Goal: Check status: Check status

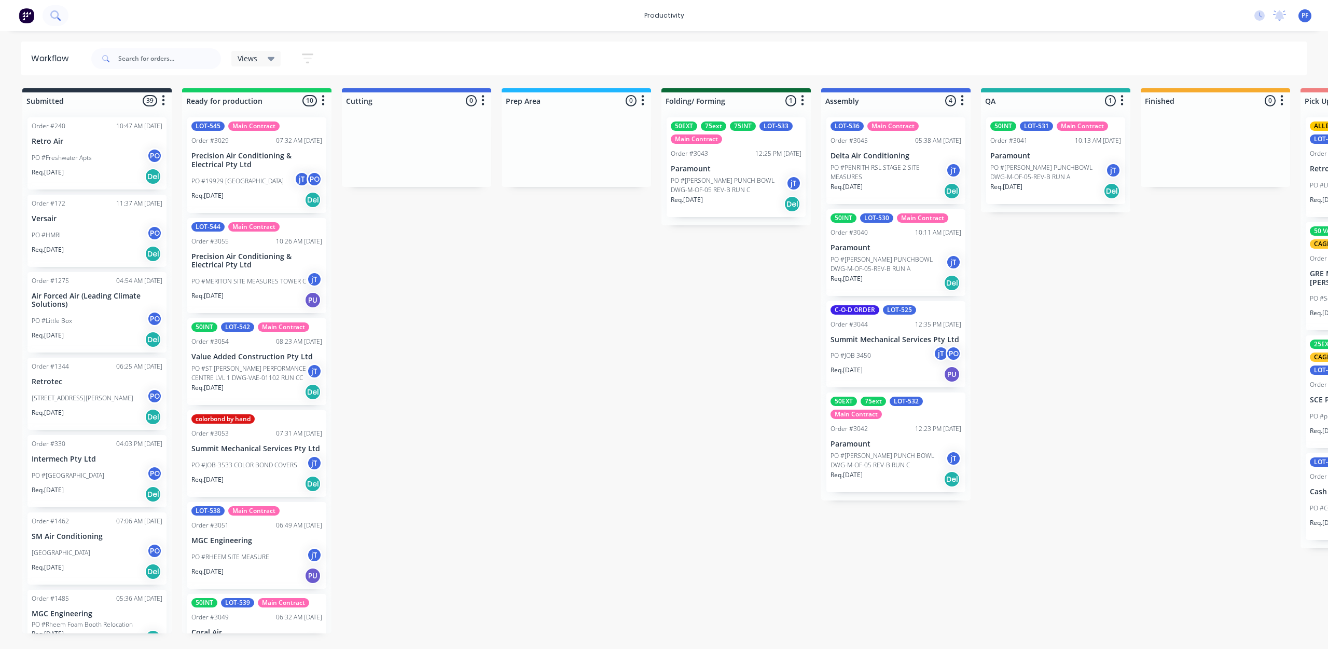
click at [54, 21] on button at bounding box center [56, 15] width 26 height 21
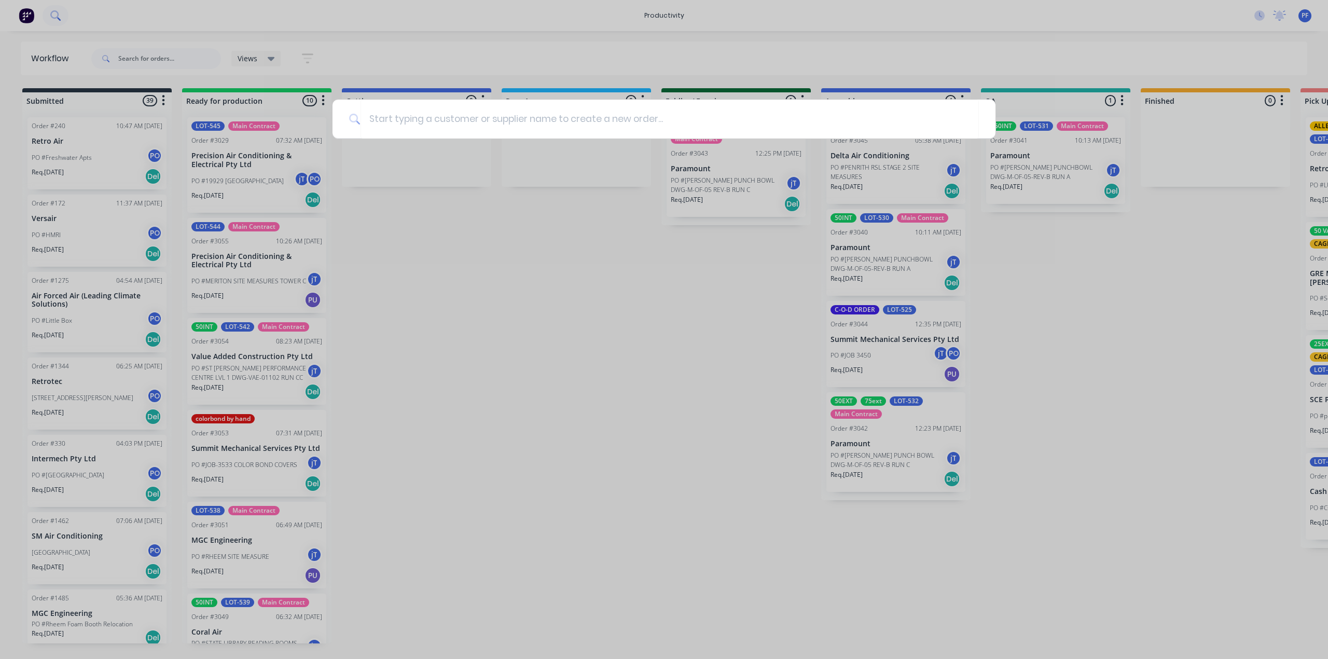
click at [54, 21] on div at bounding box center [664, 329] width 1328 height 659
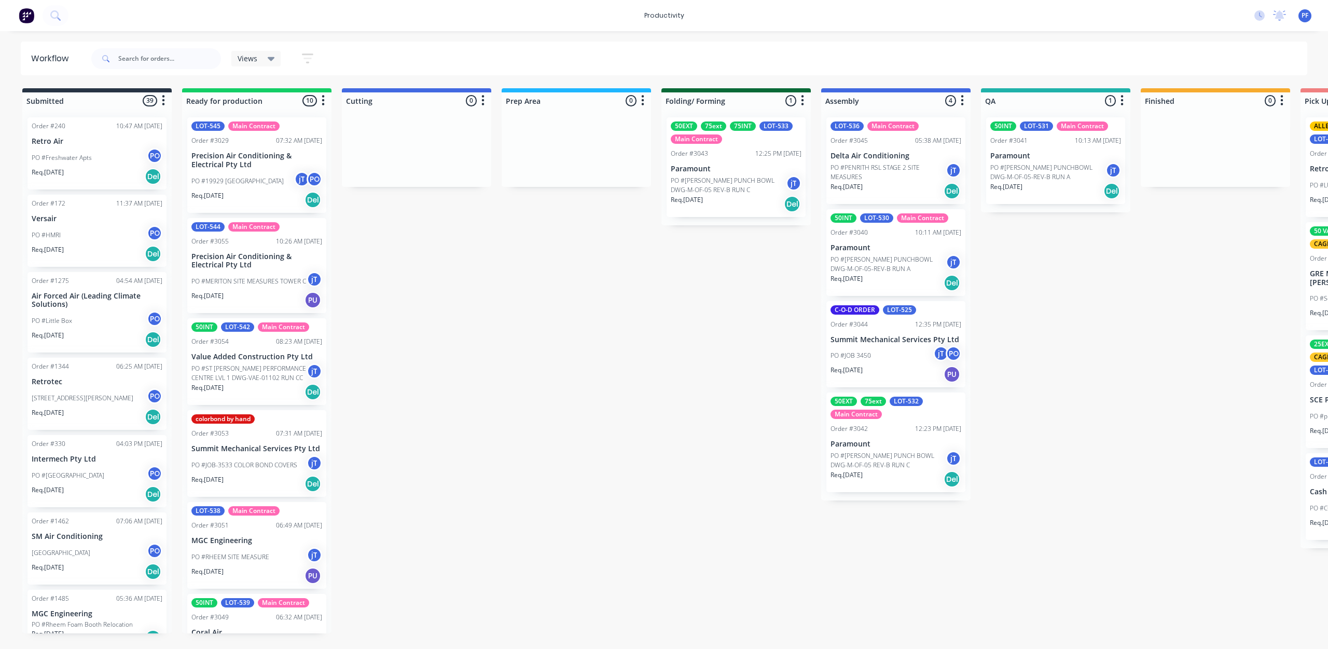
click at [271, 59] on icon at bounding box center [271, 59] width 7 height 4
click at [271, 58] on icon at bounding box center [271, 59] width 7 height 4
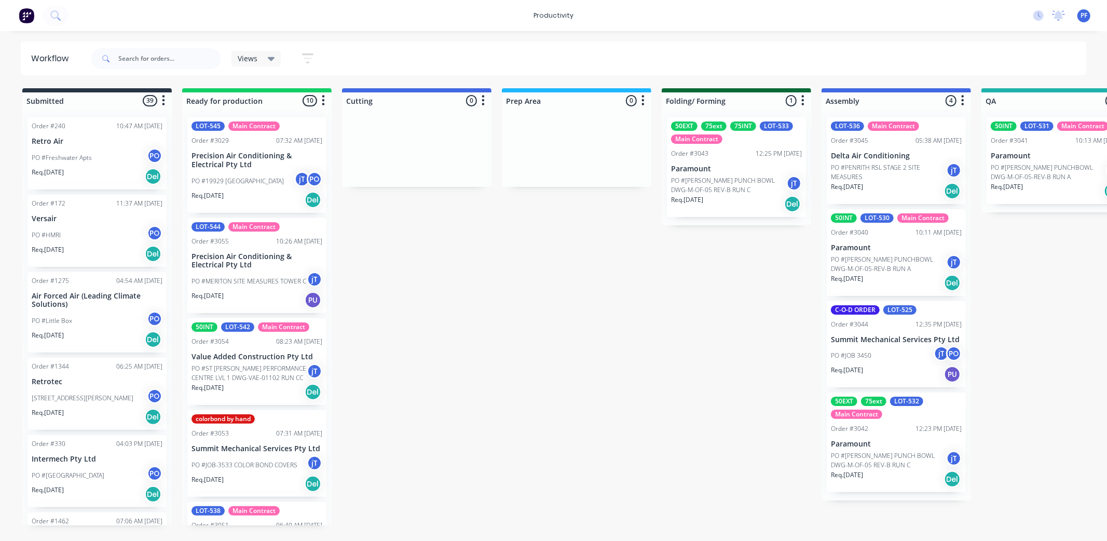
drag, startPoint x: 1306, startPoint y: 4, endPoint x: 688, endPoint y: 320, distance: 693.4
click at [688, 322] on div "Submitted 39 Order #240 10:47 AM [DATE] Retro Air PO #Freshwater Apts PO Req. […" at bounding box center [1007, 306] width 2031 height 437
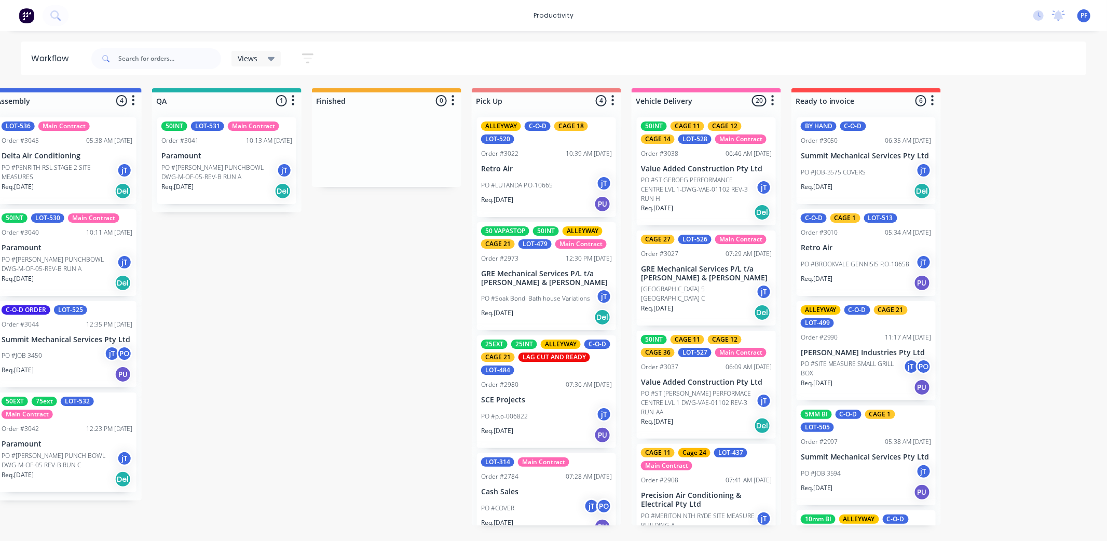
scroll to position [0, 831]
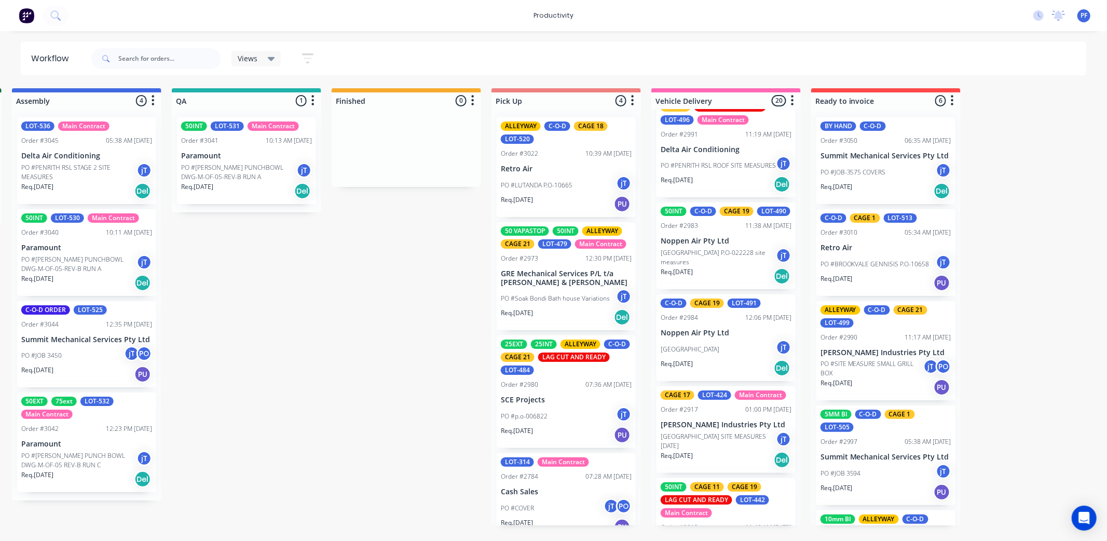
scroll to position [1652, 0]
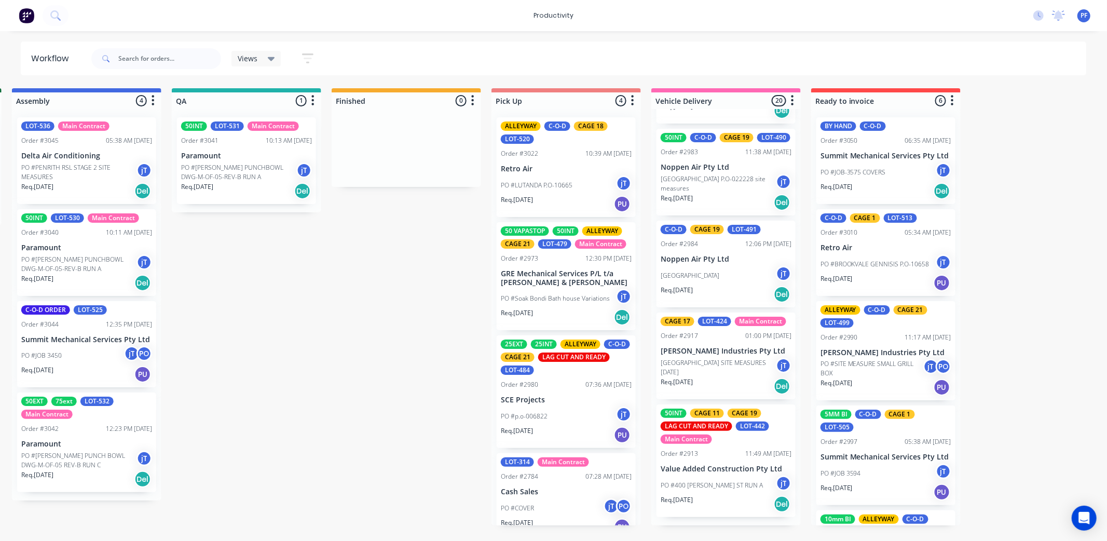
drag, startPoint x: 745, startPoint y: 482, endPoint x: 745, endPoint y: 472, distance: 9.3
click at [771, 516] on div "Mark as Delivered" at bounding box center [797, 520] width 104 height 21
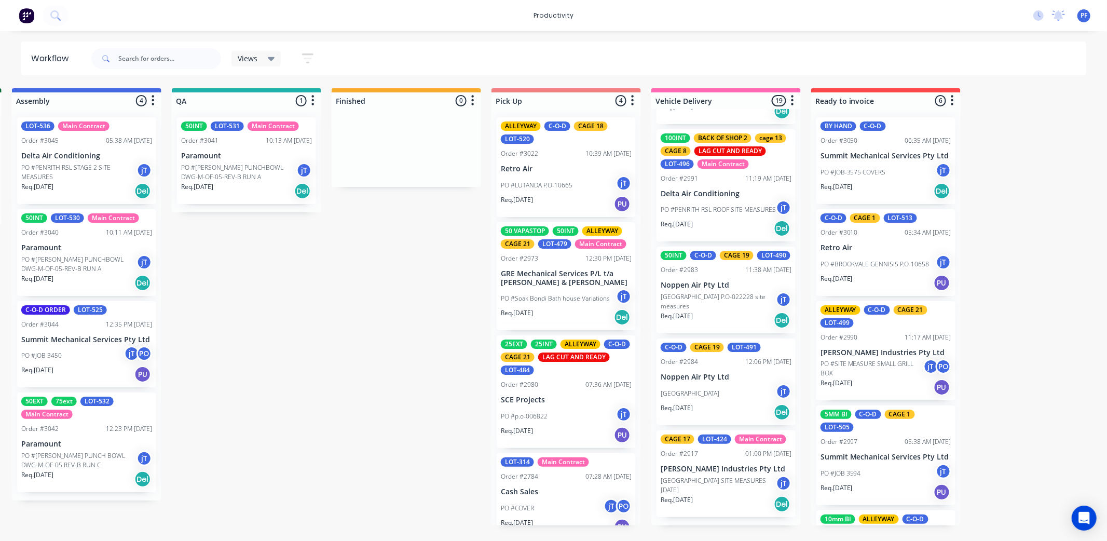
scroll to position [1534, 0]
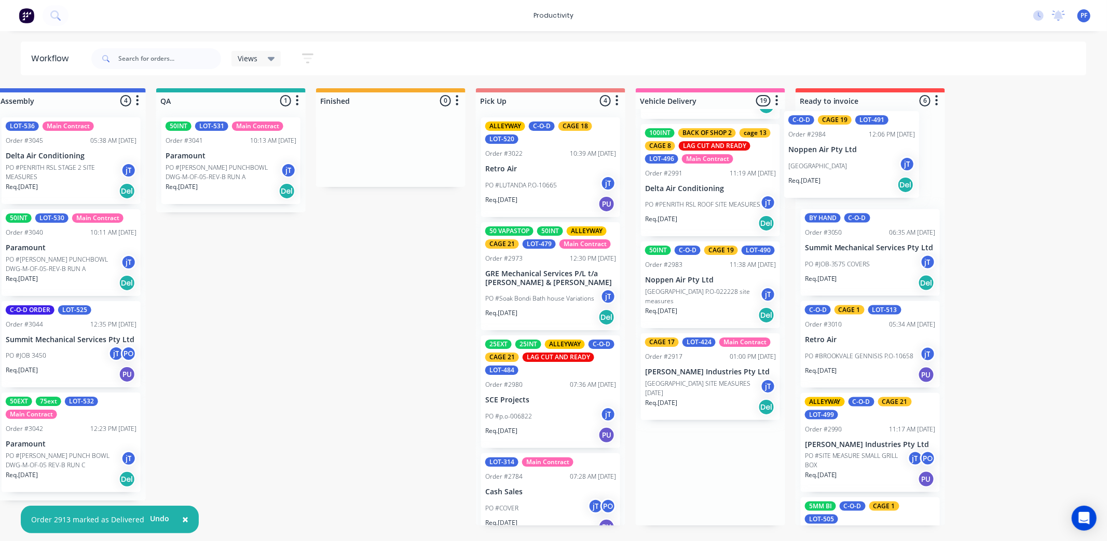
drag, startPoint x: 708, startPoint y: 418, endPoint x: 839, endPoint y: 180, distance: 271.5
click at [839, 180] on div "Submitted 39 Order #240 10:47 AM [DATE] Retro Air PO #Freshwater Apts PO Req. […" at bounding box center [182, 306] width 2031 height 437
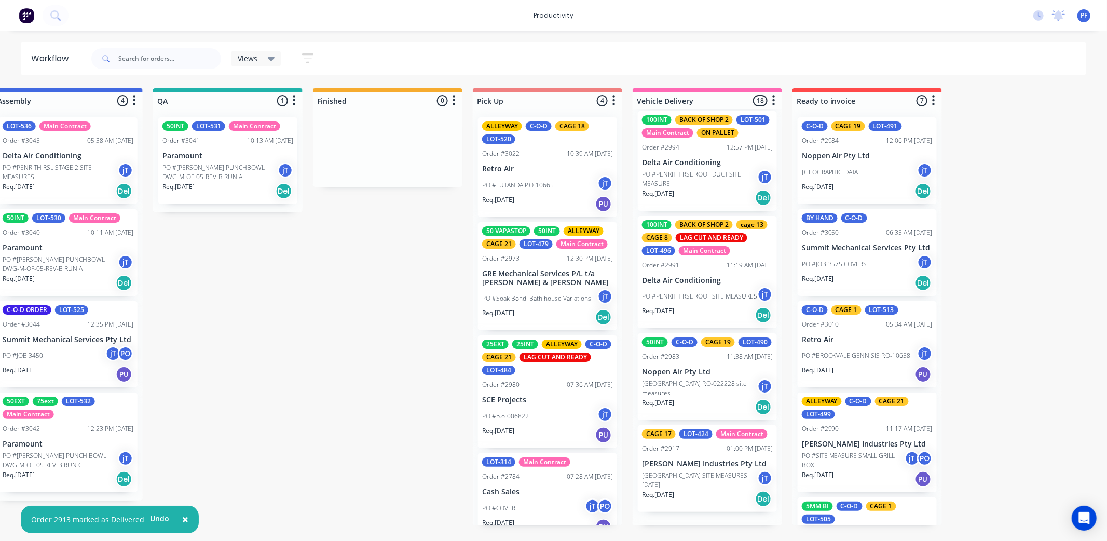
scroll to position [1443, 0]
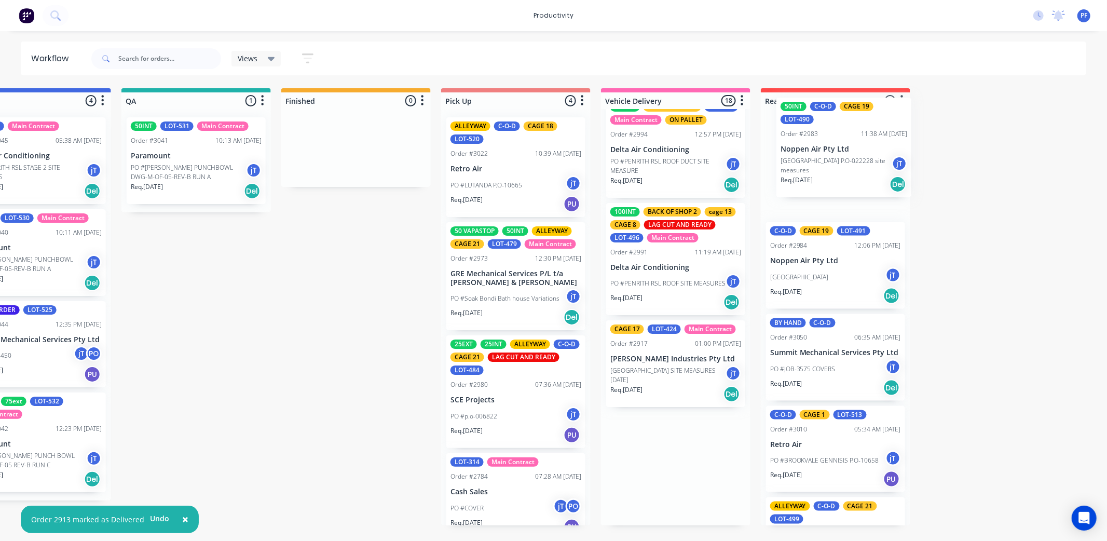
drag, startPoint x: 678, startPoint y: 407, endPoint x: 815, endPoint y: 174, distance: 270.3
click at [815, 174] on div "Submitted 39 Order #240 10:47 AM [DATE] Retro Air PO #Freshwater Apts PO Req. […" at bounding box center [147, 306] width 2031 height 437
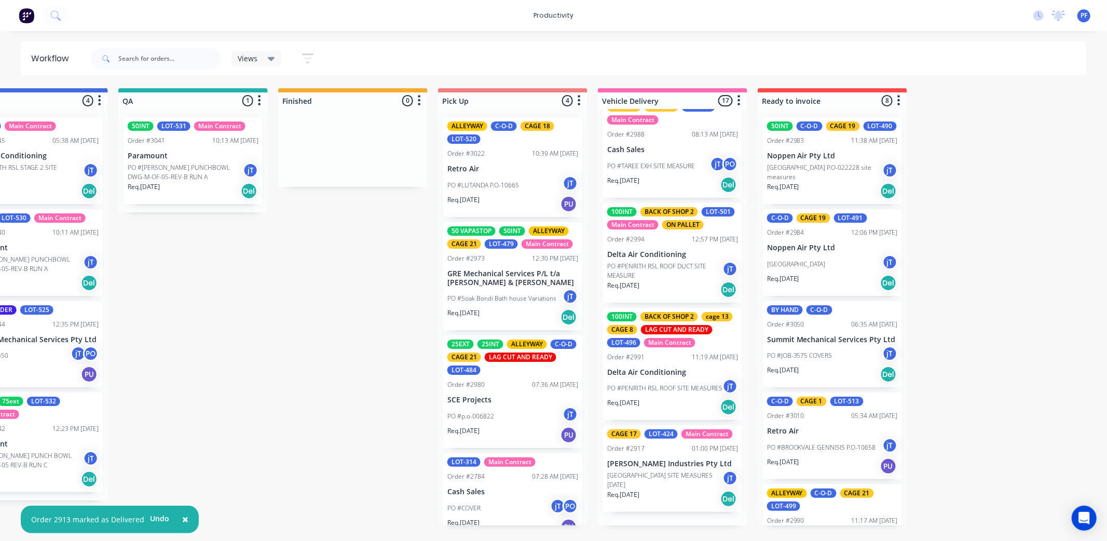
scroll to position [1338, 0]
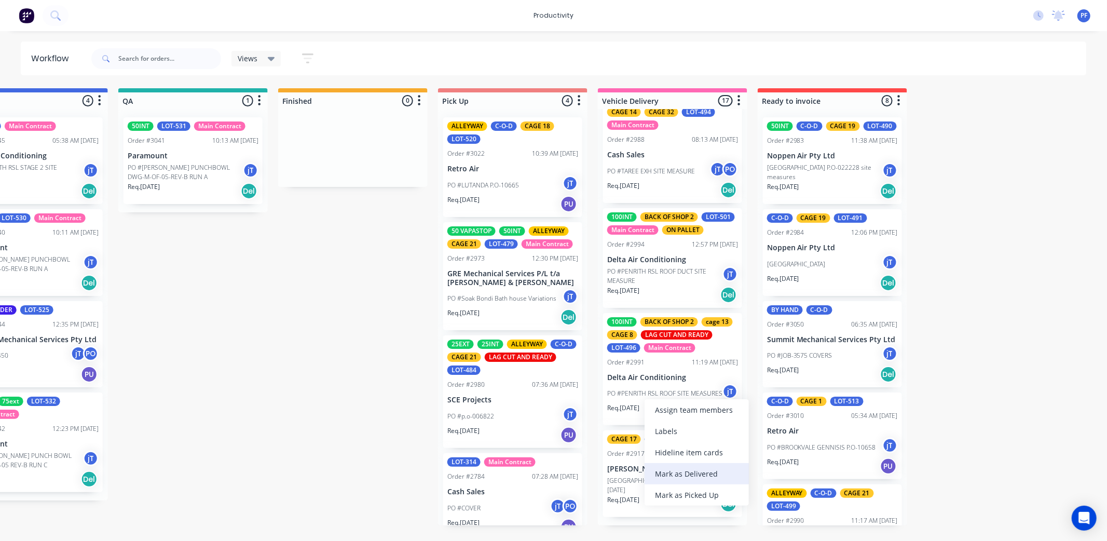
click at [692, 471] on div "Mark as Delivered" at bounding box center [696, 473] width 104 height 21
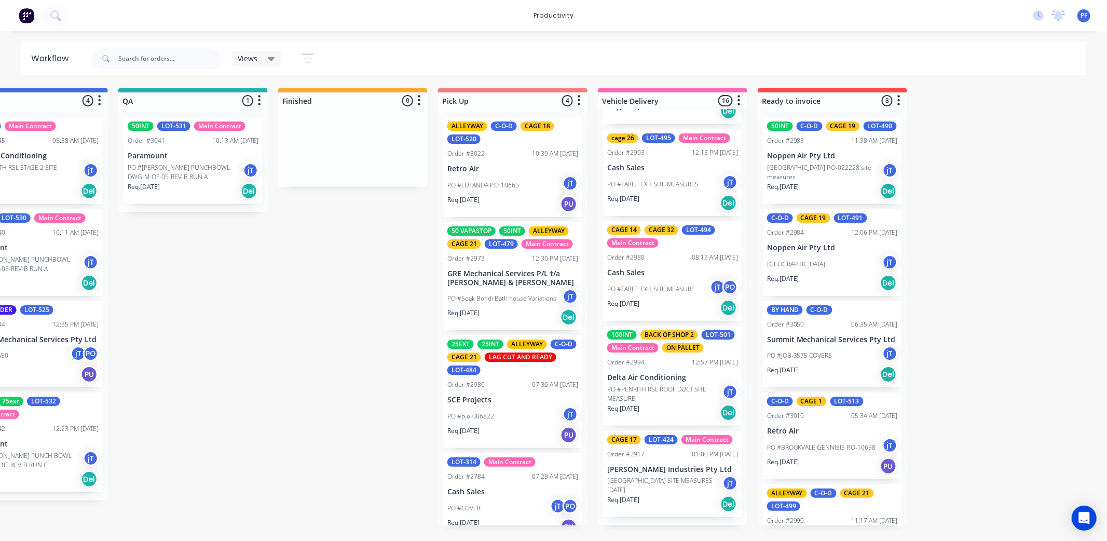
scroll to position [1221, 0]
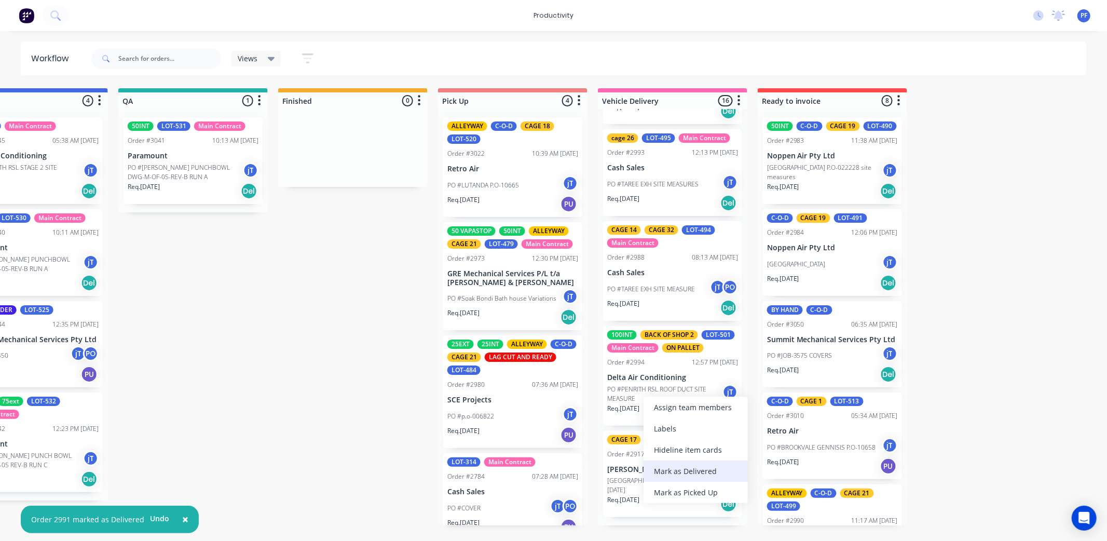
click at [689, 474] on div "Mark as Delivered" at bounding box center [695, 470] width 104 height 21
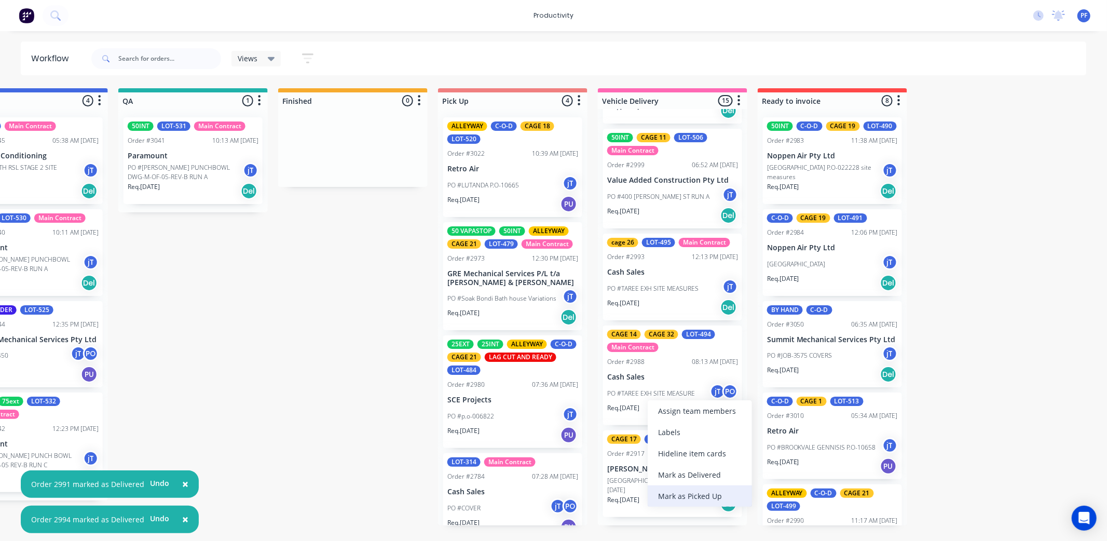
click at [680, 495] on div "Mark as Picked Up" at bounding box center [700, 495] width 104 height 21
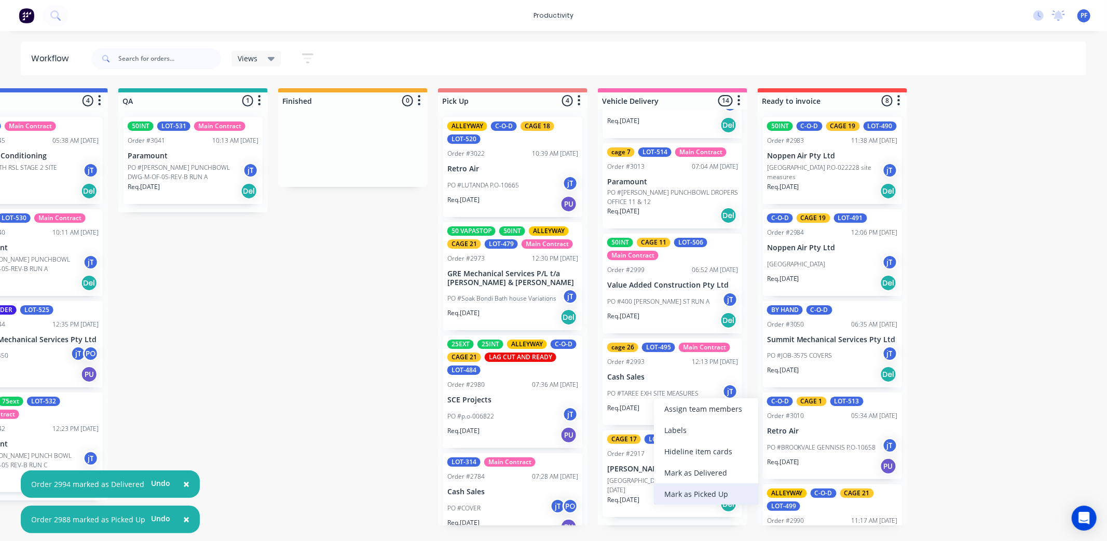
click at [690, 493] on div "Mark as Picked Up" at bounding box center [706, 493] width 104 height 21
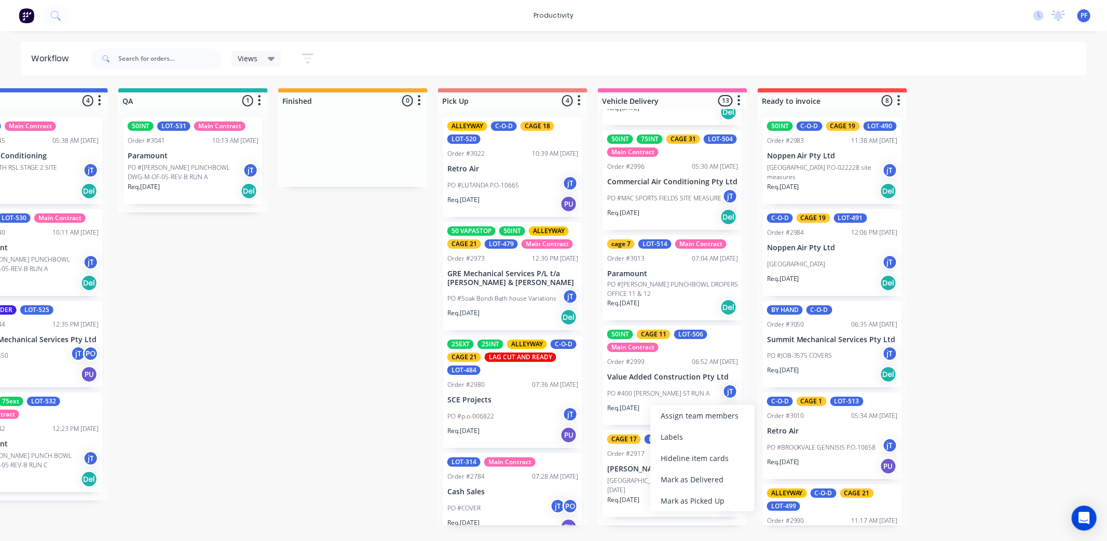
click at [1052, 343] on div "Submitted 39 Order #240 10:47 AM [DATE] Retro Air PO #Freshwater Apts PO Req. […" at bounding box center [144, 306] width 2031 height 437
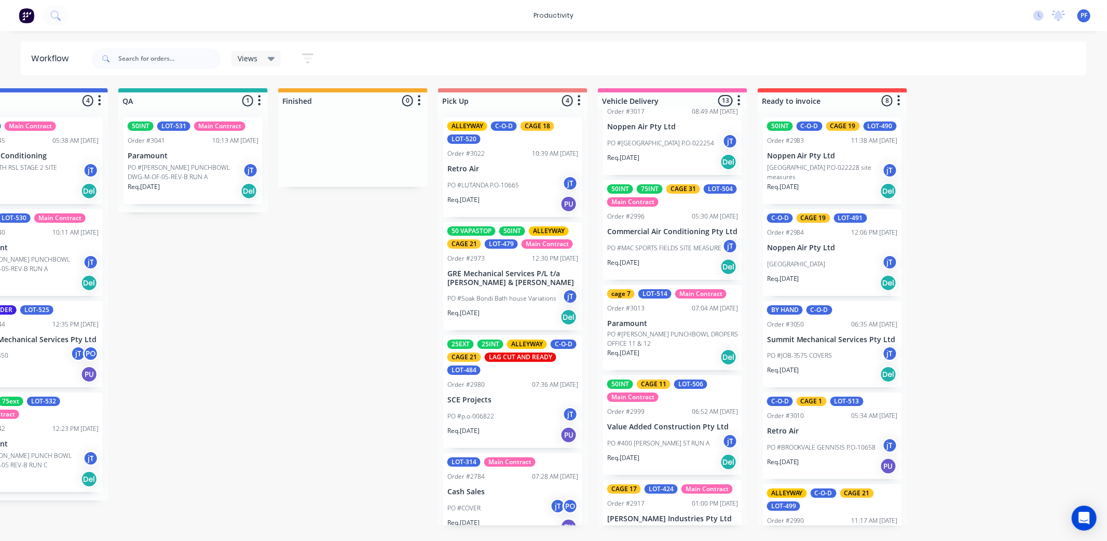
scroll to position [804, 0]
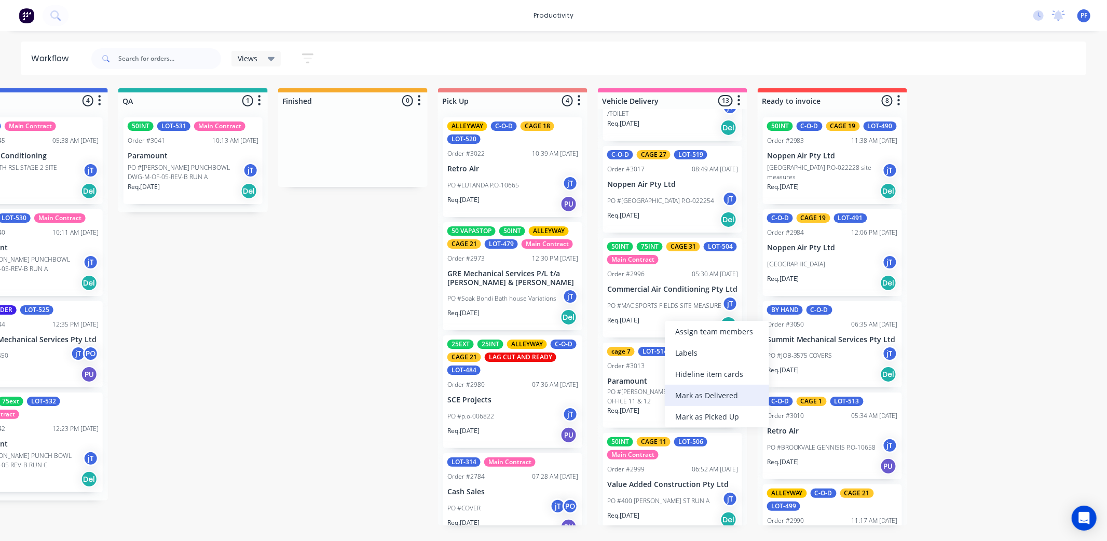
click at [704, 388] on div "Mark as Delivered" at bounding box center [717, 394] width 104 height 21
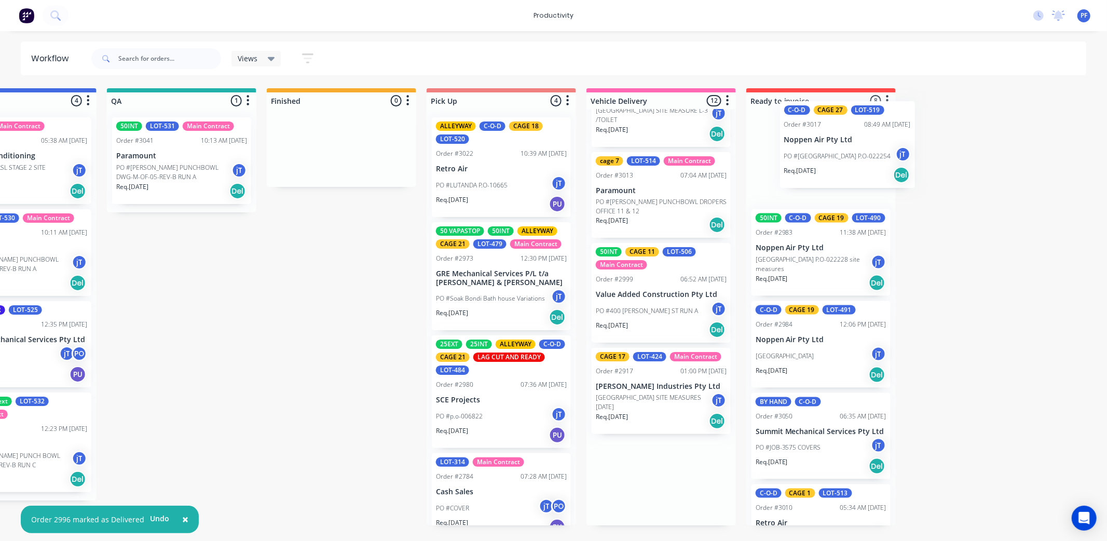
scroll to position [0, 878]
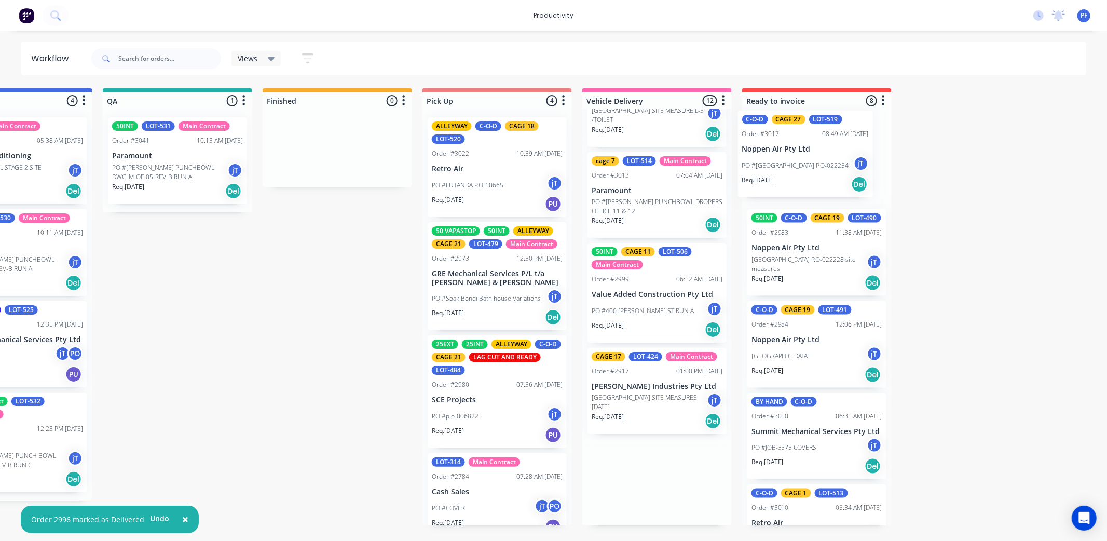
drag, startPoint x: 647, startPoint y: 201, endPoint x: 784, endPoint y: 157, distance: 144.4
click at [784, 157] on div "Submitted 39 Order #240 10:47 AM [DATE] Retro Air PO #Freshwater Apts PO Req. […" at bounding box center [129, 306] width 2031 height 437
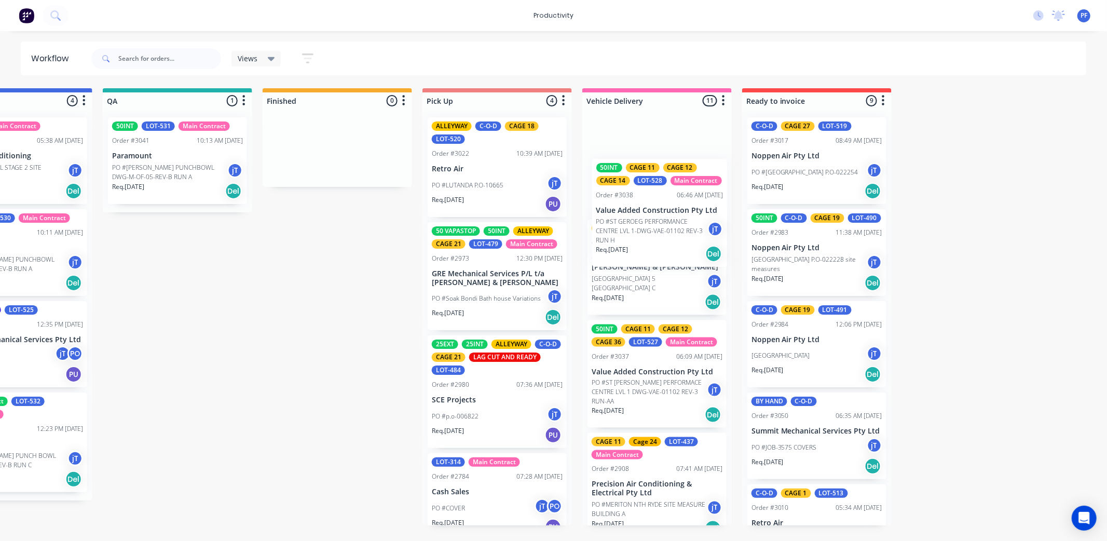
scroll to position [9, 0]
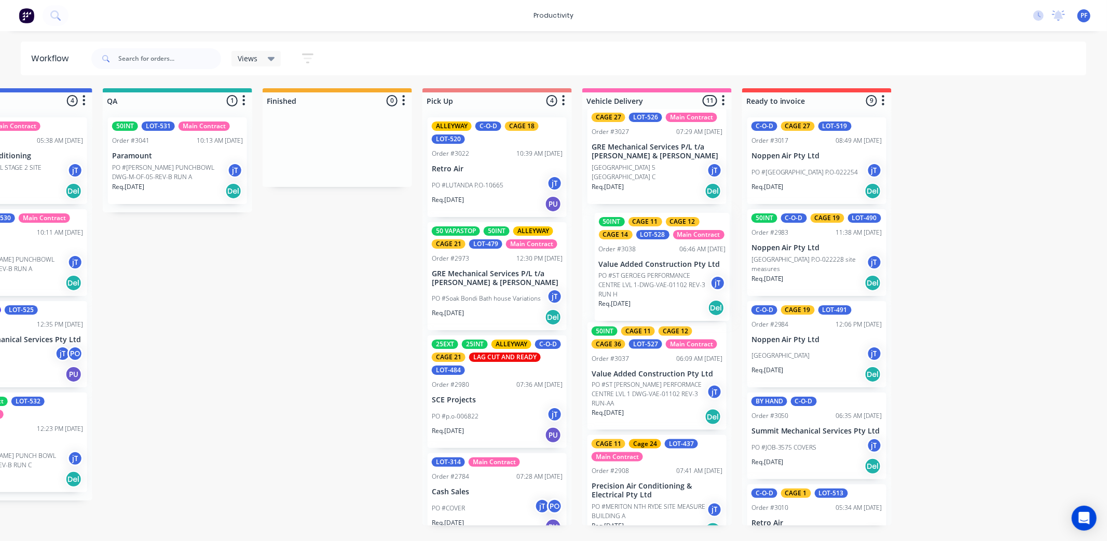
drag, startPoint x: 646, startPoint y: 174, endPoint x: 647, endPoint y: 288, distance: 114.2
click at [654, 294] on div "50INT CAGE 11 CAGE 12 CAGE 14 LOT-528 Main Contract Order #3038 06:46 AM [DATE]…" at bounding box center [656, 317] width 149 height 416
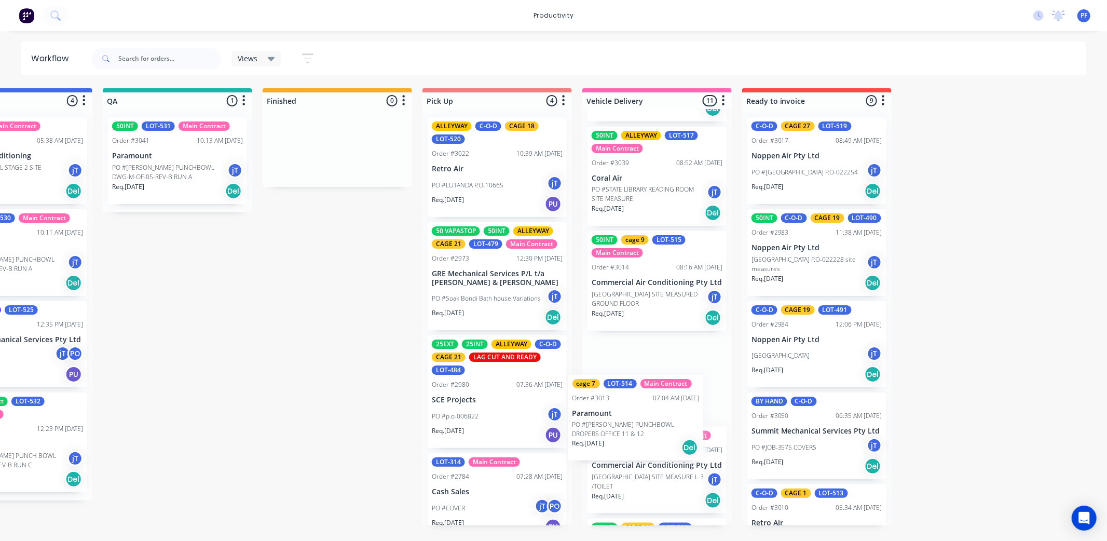
scroll to position [523, 0]
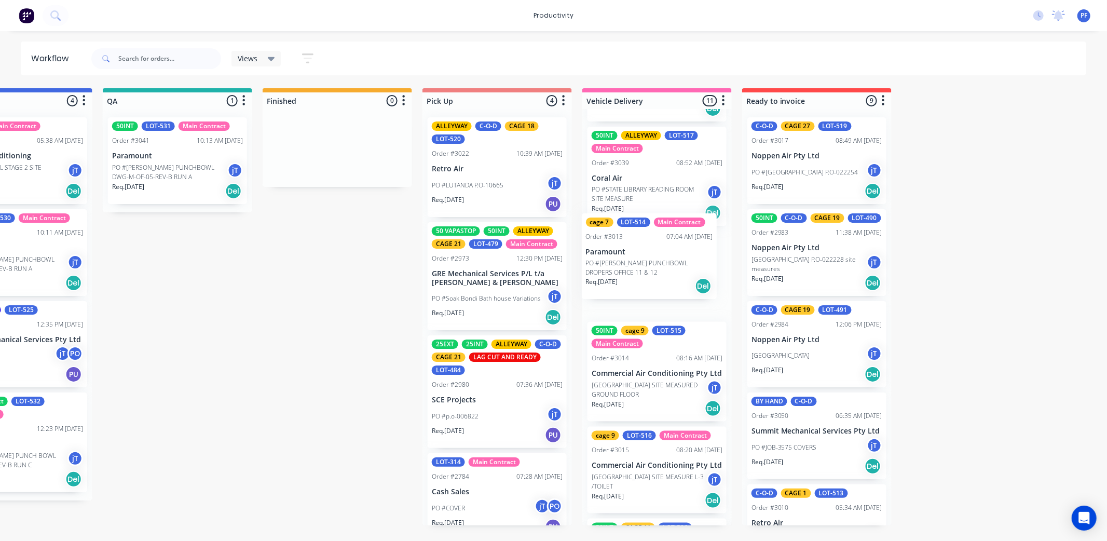
drag, startPoint x: 659, startPoint y: 482, endPoint x: 651, endPoint y: 244, distance: 237.3
click at [651, 244] on div "CAGE 27 LOT-526 Main Contract Order #3027 07:29 AM [DATE] GRE Mechanical Servic…" at bounding box center [656, 317] width 149 height 416
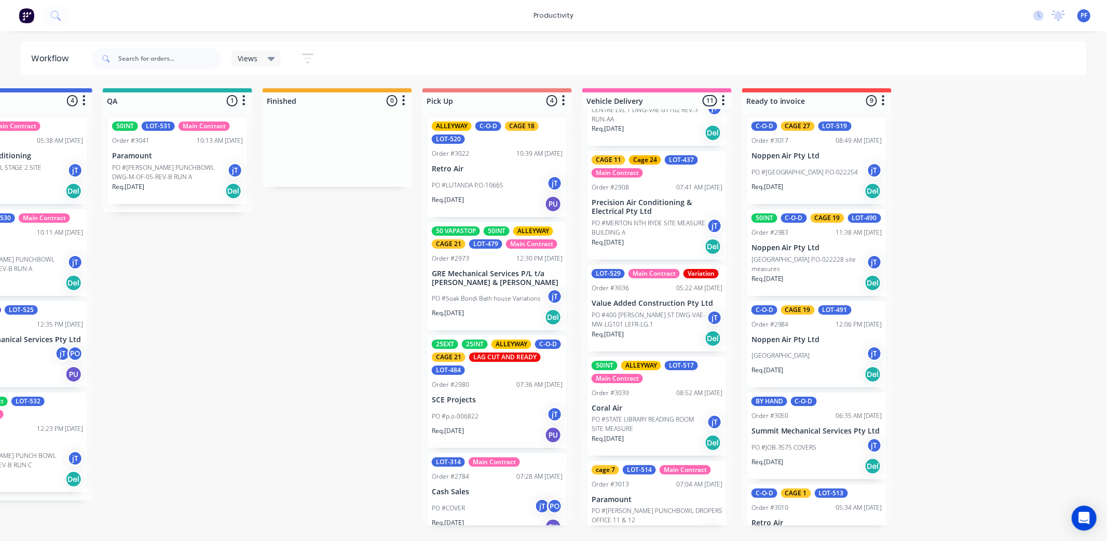
scroll to position [292, 0]
click at [317, 371] on div "Submitted 39 Order #240 10:47 AM [DATE] Retro Air PO #Freshwater Apts PO Req. […" at bounding box center [129, 306] width 2031 height 437
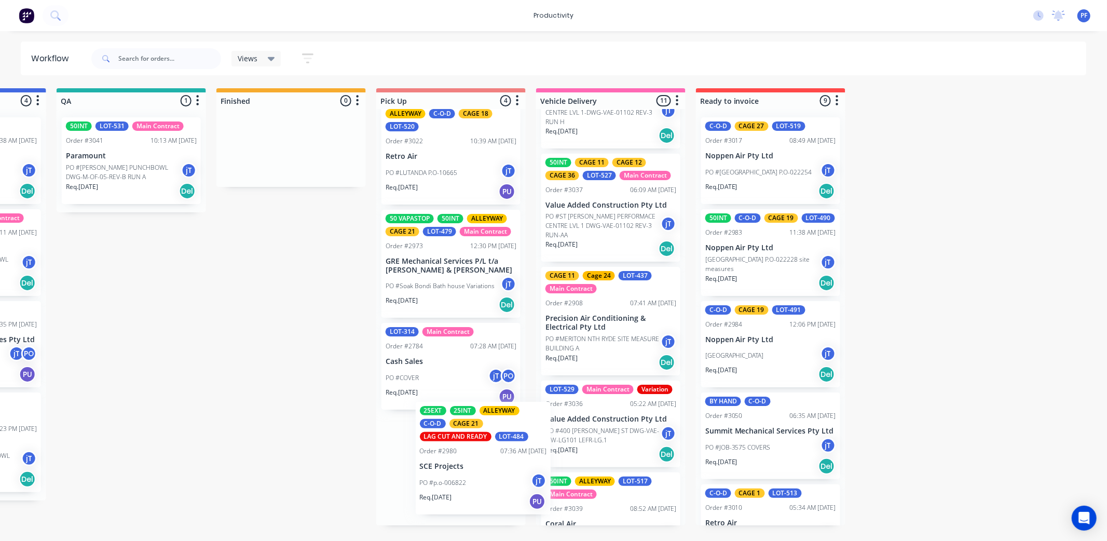
scroll to position [19, 0]
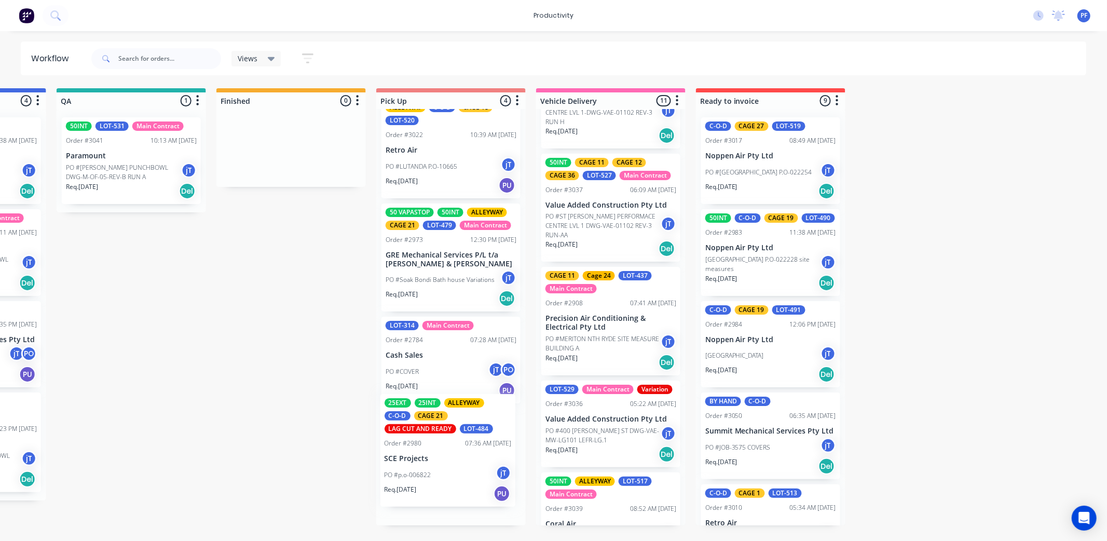
drag, startPoint x: 458, startPoint y: 405, endPoint x: 420, endPoint y: 458, distance: 65.2
click at [420, 458] on div "ALLEYWAY C-O-D CAGE 18 LOT-520 Order #3022 10:39 AM [DATE] Retro Air PO #LUTAND…" at bounding box center [450, 317] width 149 height 416
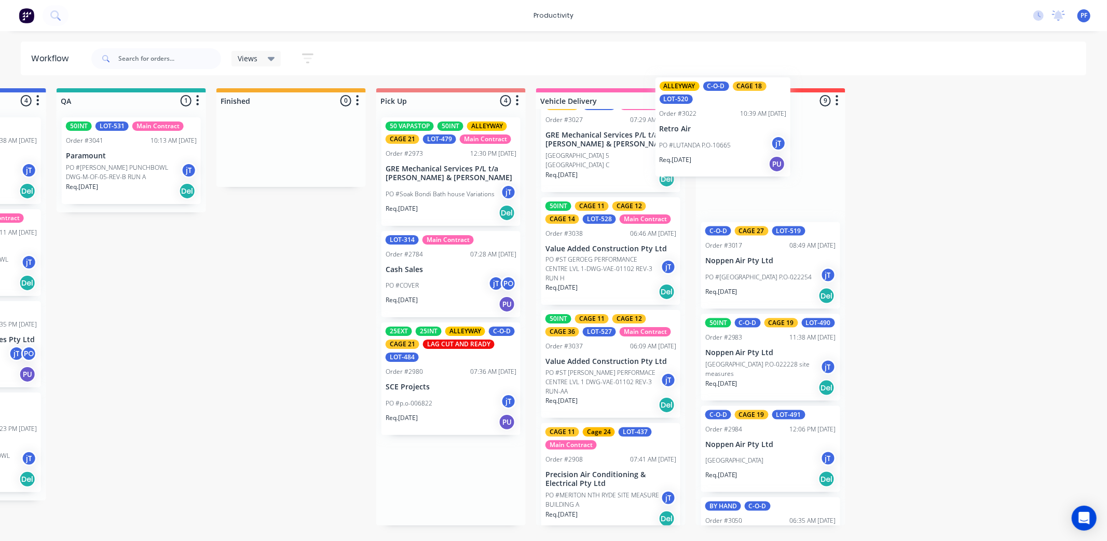
scroll to position [6, 0]
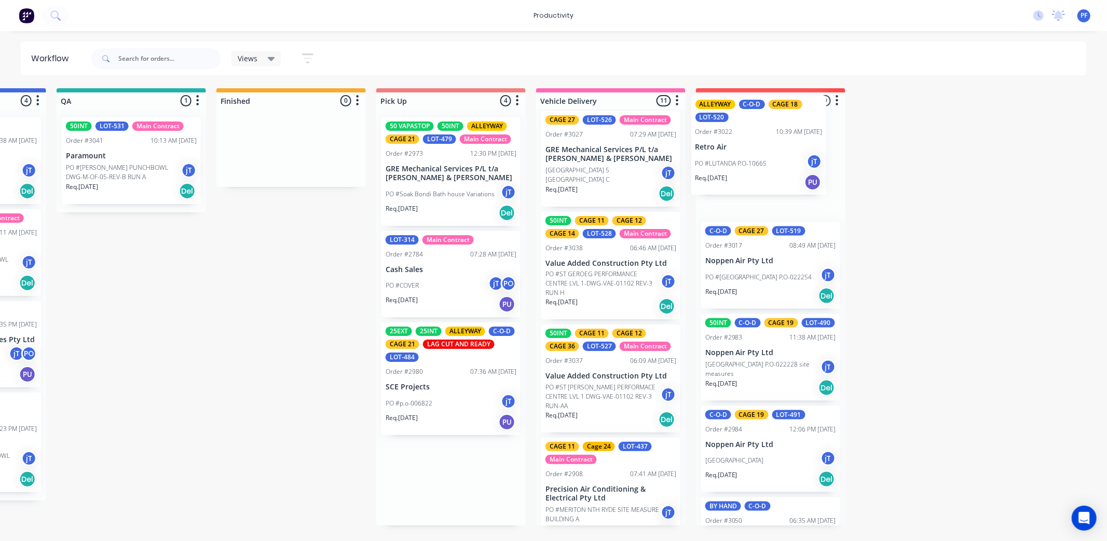
drag, startPoint x: 439, startPoint y: 174, endPoint x: 753, endPoint y: 152, distance: 314.7
click at [753, 152] on div "Submitted 39 Order #240 10:47 AM [DATE] Retro Air PO #Freshwater Apts PO Req. […" at bounding box center [83, 306] width 2031 height 437
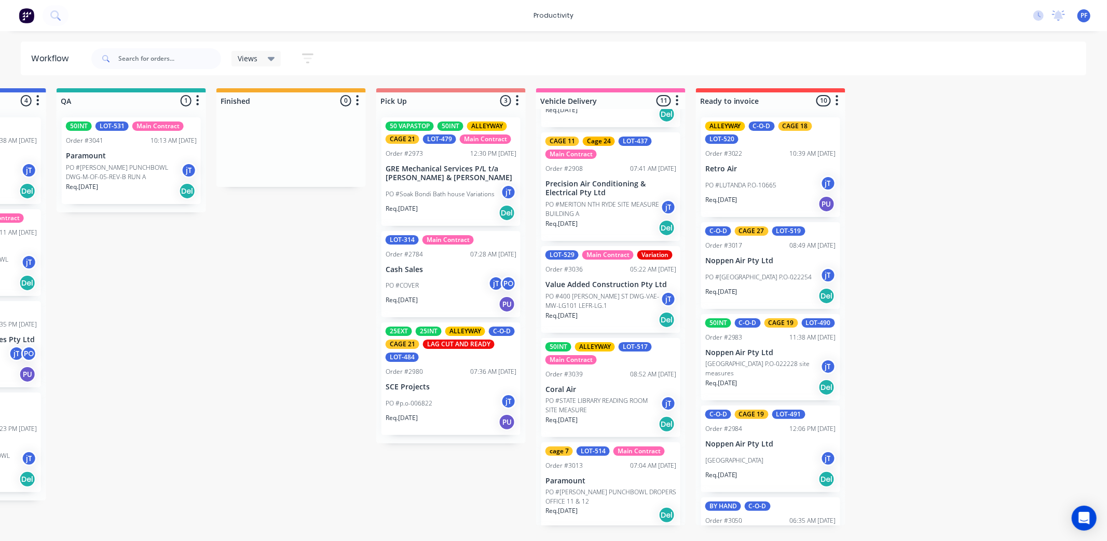
scroll to position [0, 0]
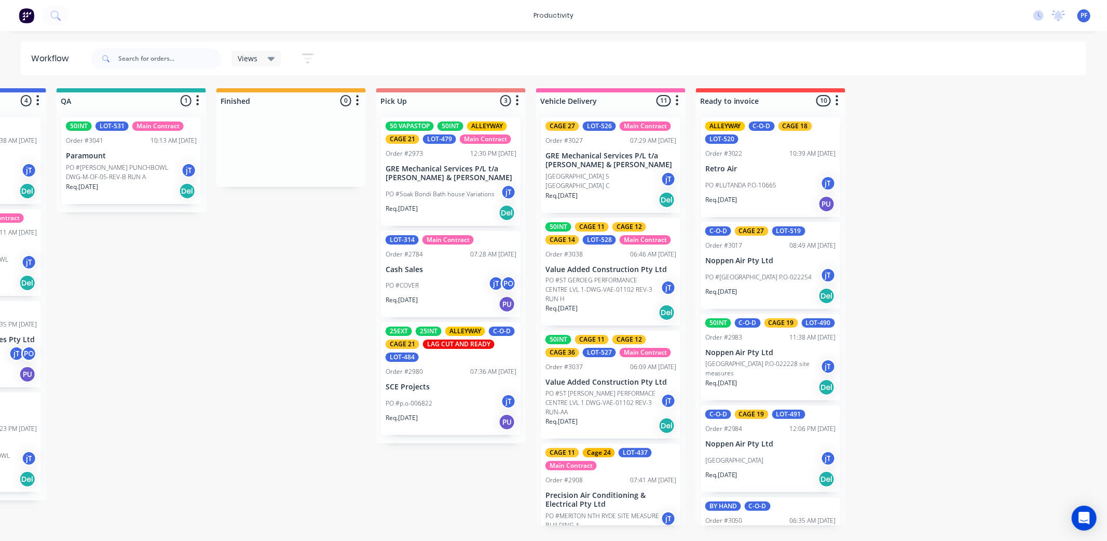
click at [587, 163] on p "GRE Mechanical Services P/L t/a [PERSON_NAME] & [PERSON_NAME]" at bounding box center [610, 161] width 131 height 18
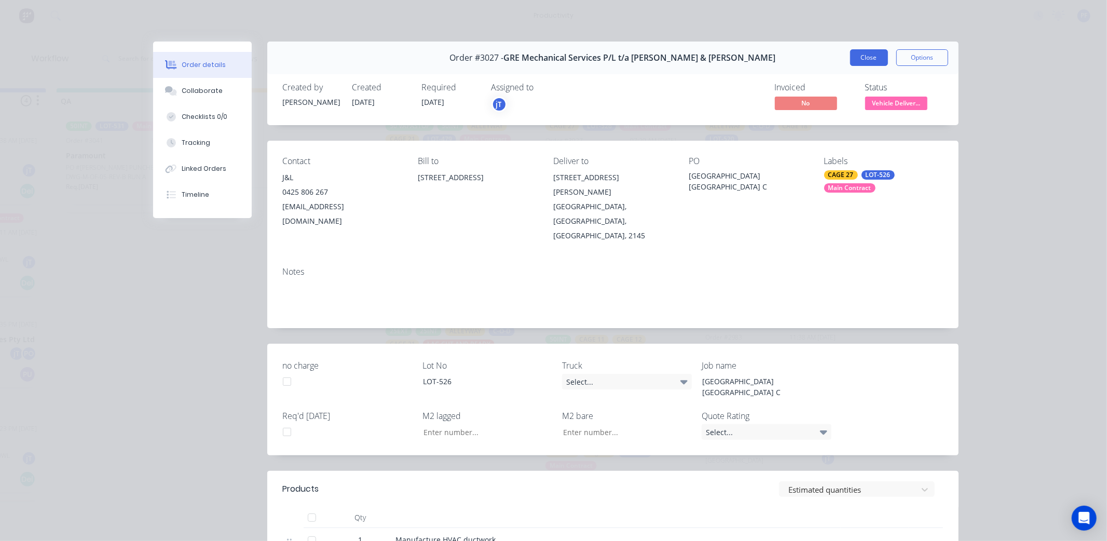
click at [850, 58] on button "Close" at bounding box center [869, 57] width 38 height 17
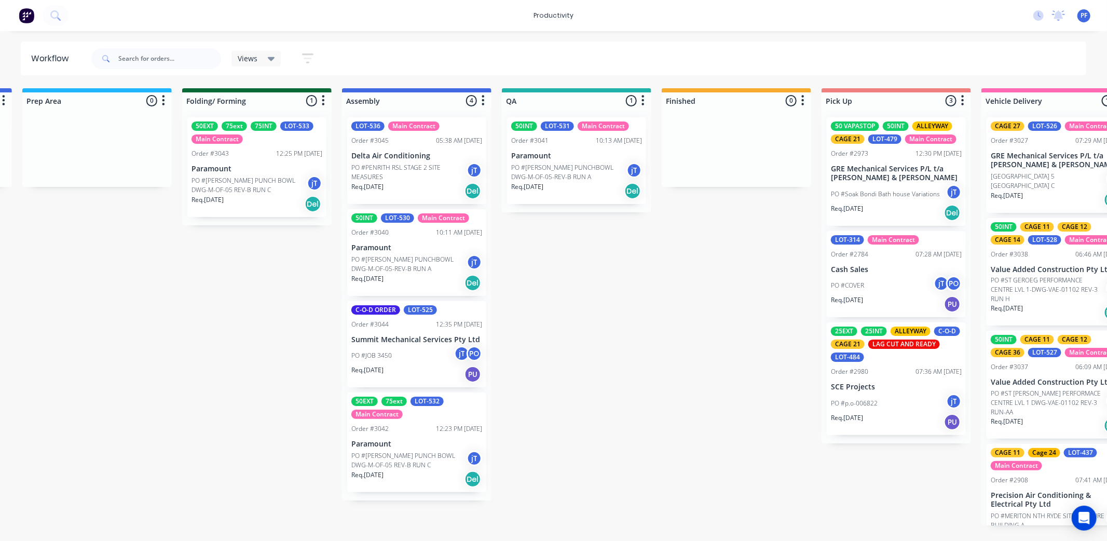
scroll to position [0, 472]
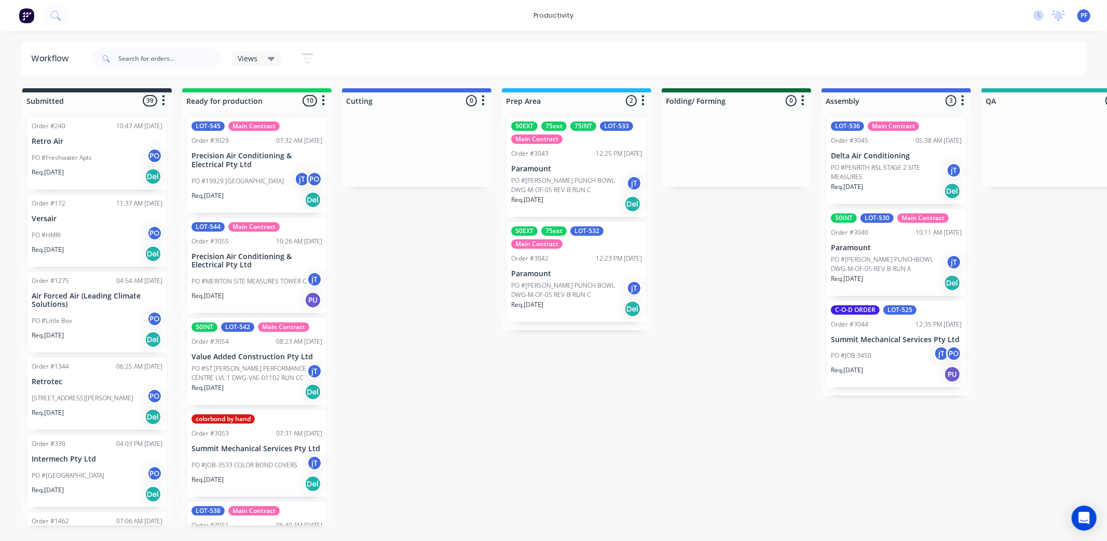
click at [629, 10] on div "productivity productivity Workflow Planner Delivery Scheduling Timesheets No ne…" at bounding box center [553, 15] width 1107 height 31
